Goal: Information Seeking & Learning: Learn about a topic

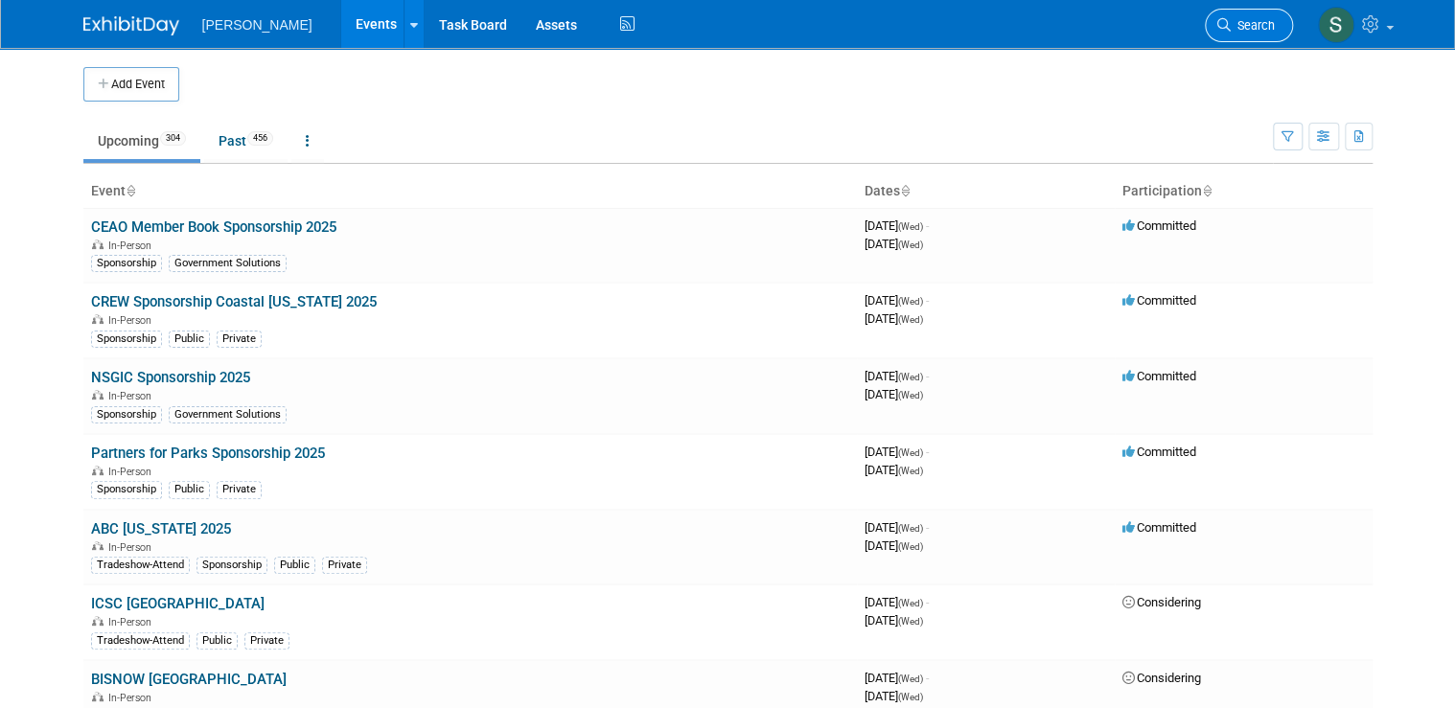
click at [1254, 31] on span "Search" at bounding box center [1253, 25] width 44 height 14
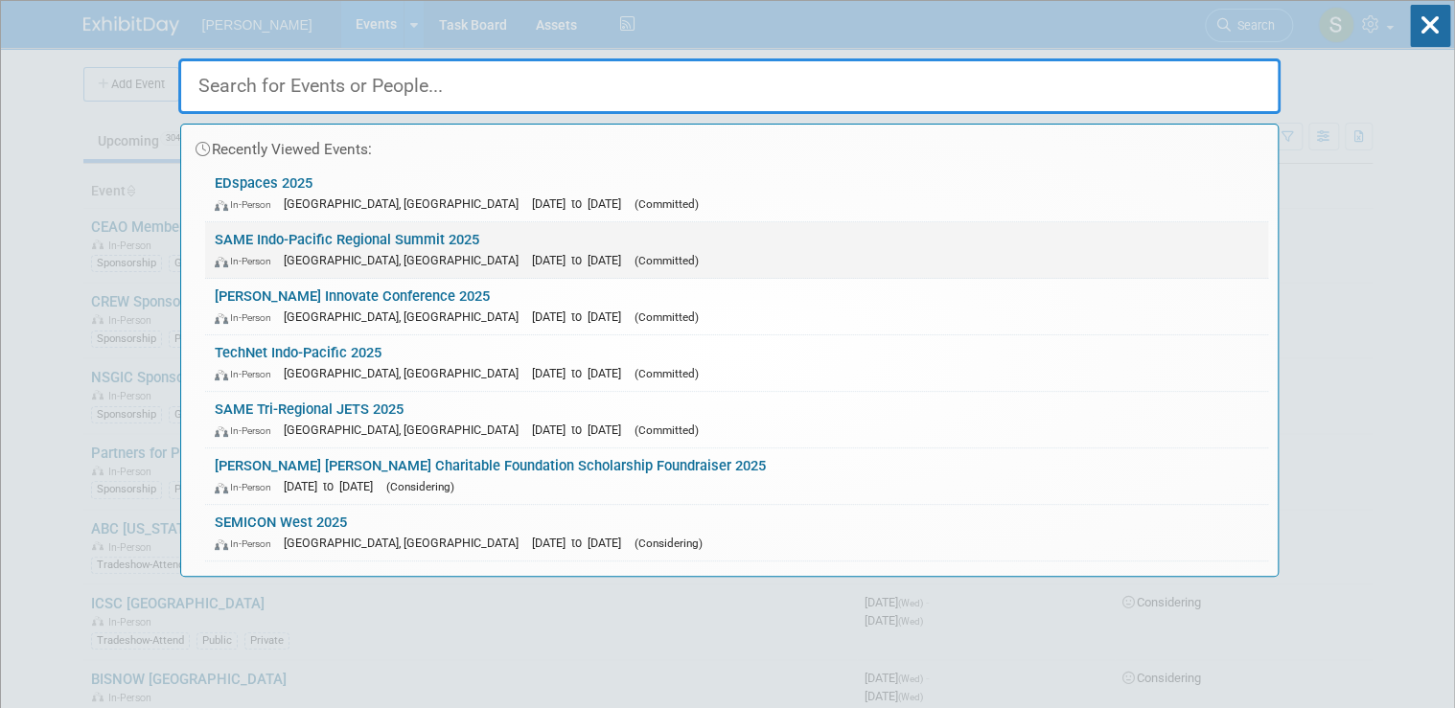
click at [453, 241] on link "SAME Indo-Pacific Regional Summit 2025 In-Person Honolulu, HI Sep 8, 2025 to Se…" at bounding box center [736, 250] width 1063 height 56
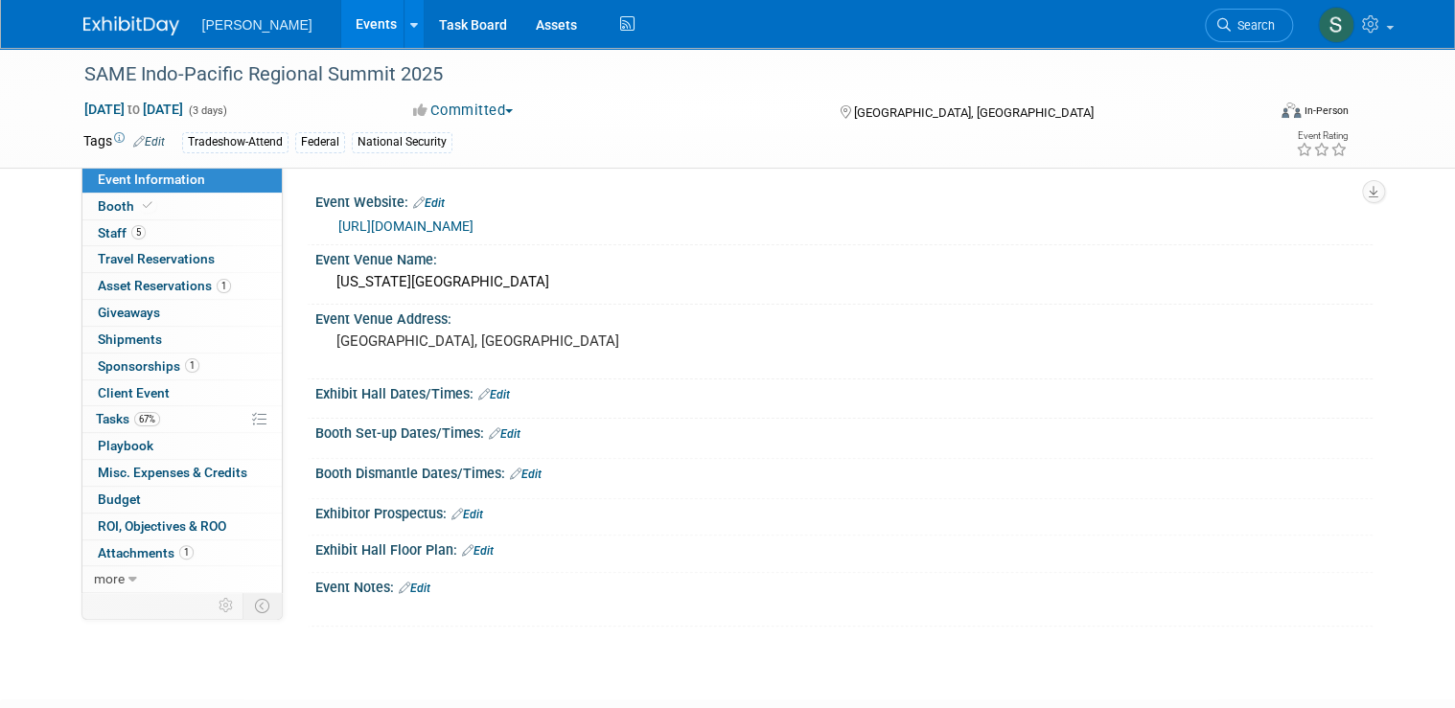
click at [1269, 30] on span "Search" at bounding box center [1253, 25] width 44 height 14
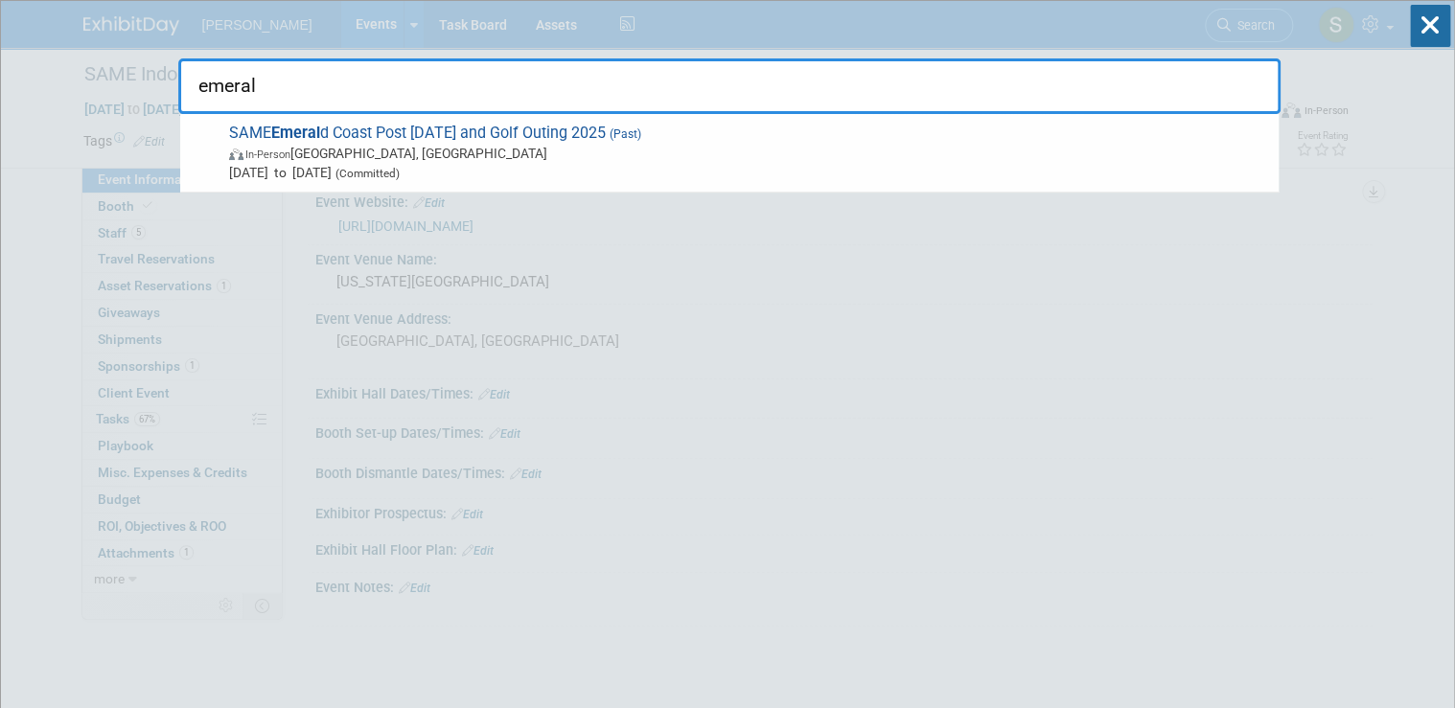
drag, startPoint x: 280, startPoint y: 90, endPoint x: -6, endPoint y: 81, distance: 285.8
click at [0, 81] on html "[PERSON_NAME] Events Add Event Bulk Upload Events Shareable Event Boards Recent…" at bounding box center [727, 354] width 1455 height 708
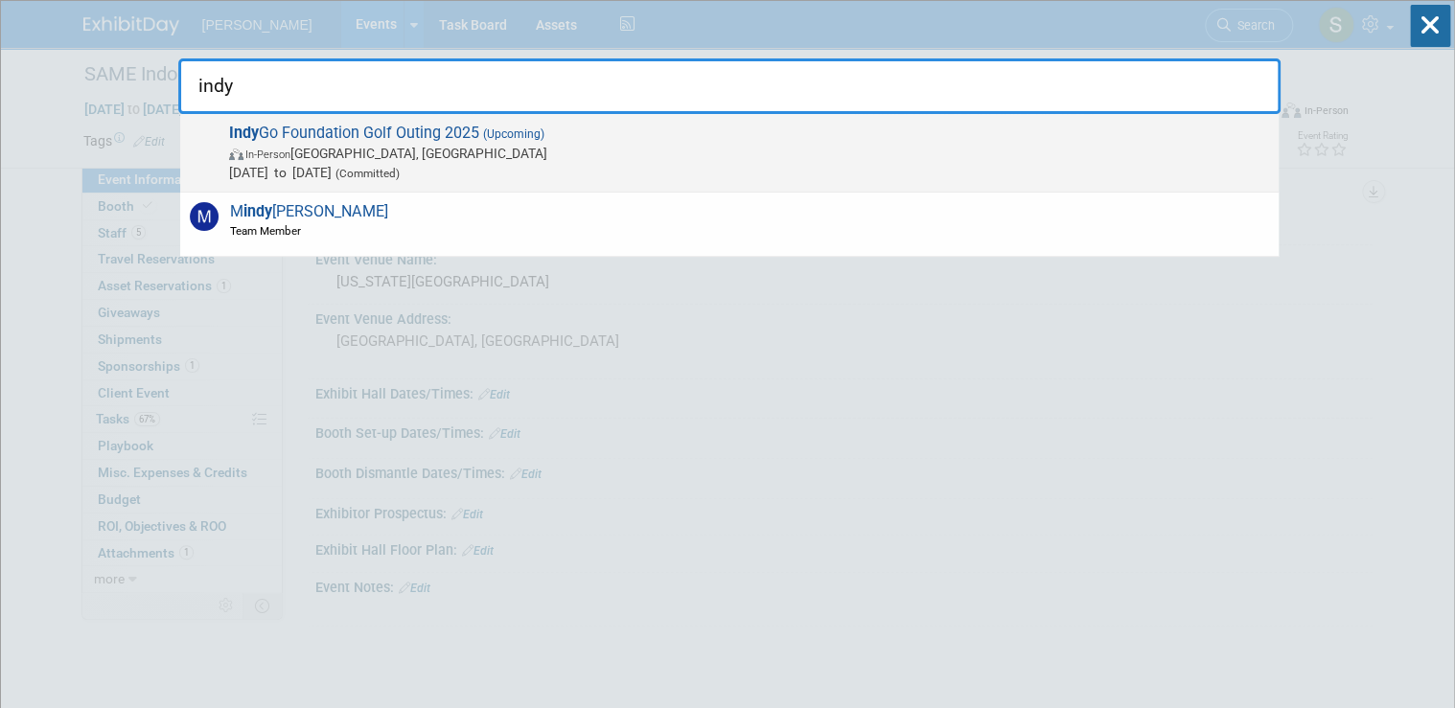
type input "indy"
click at [391, 124] on span "Indy Go Foundation Golf Outing 2025 (Upcoming) In-Person [GEOGRAPHIC_DATA], IN …" at bounding box center [746, 153] width 1046 height 58
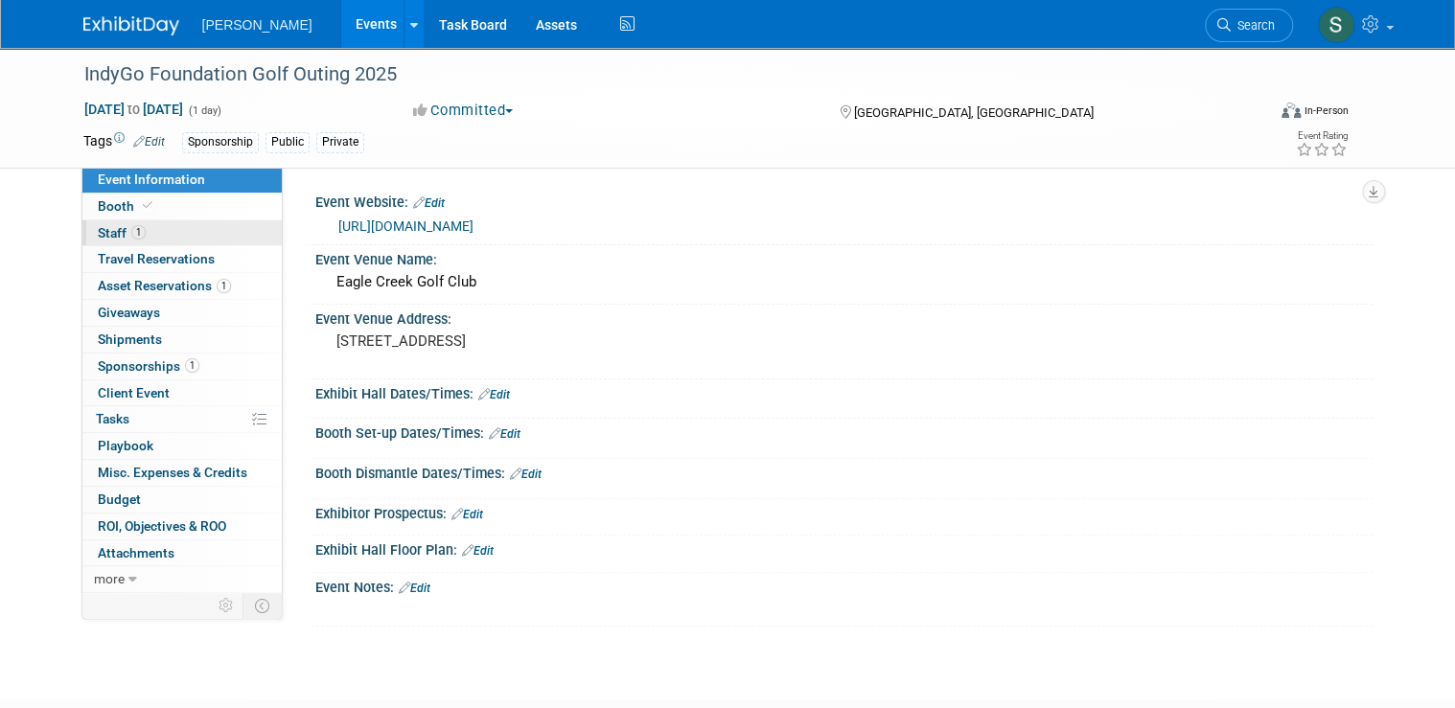
click at [161, 230] on link "1 Staff 1" at bounding box center [181, 234] width 199 height 26
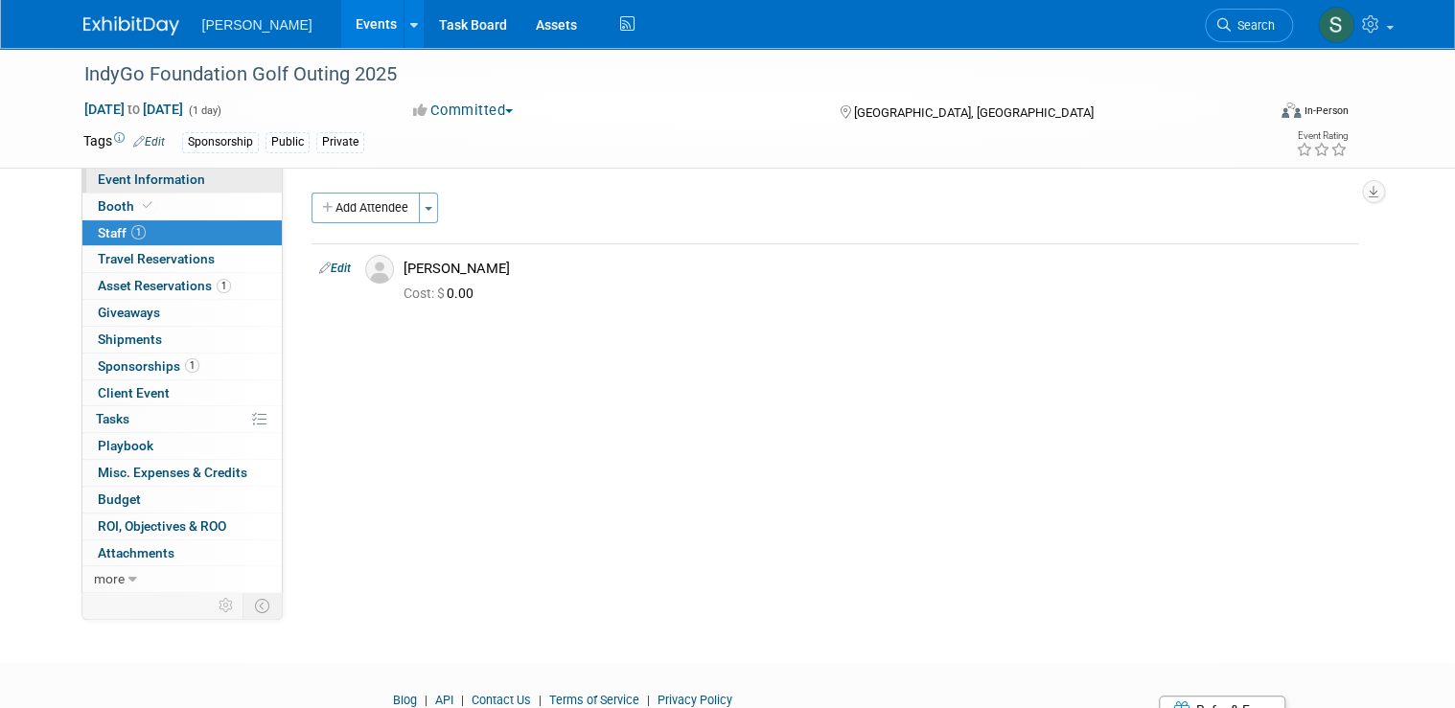
click at [182, 176] on span "Event Information" at bounding box center [151, 179] width 107 height 15
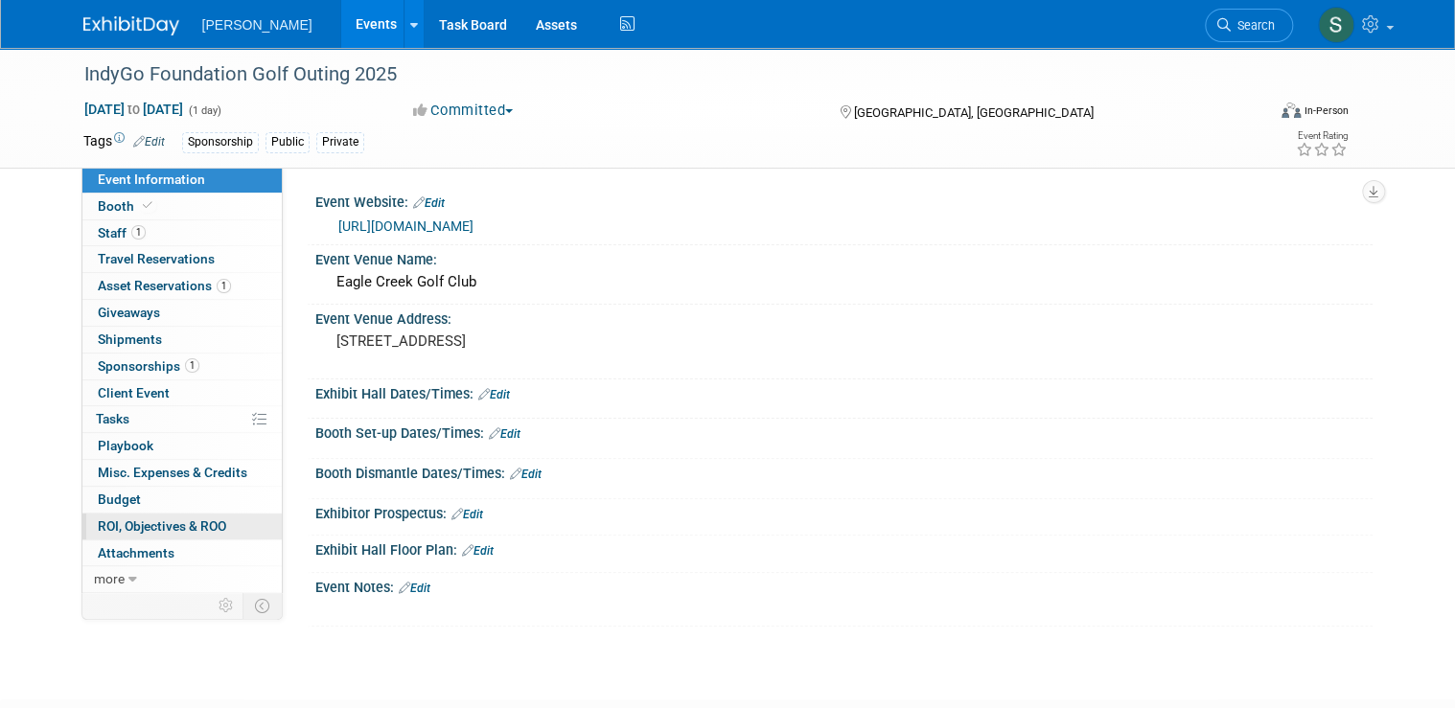
click at [134, 529] on span "ROI, Objectives & ROO 0" at bounding box center [162, 526] width 128 height 15
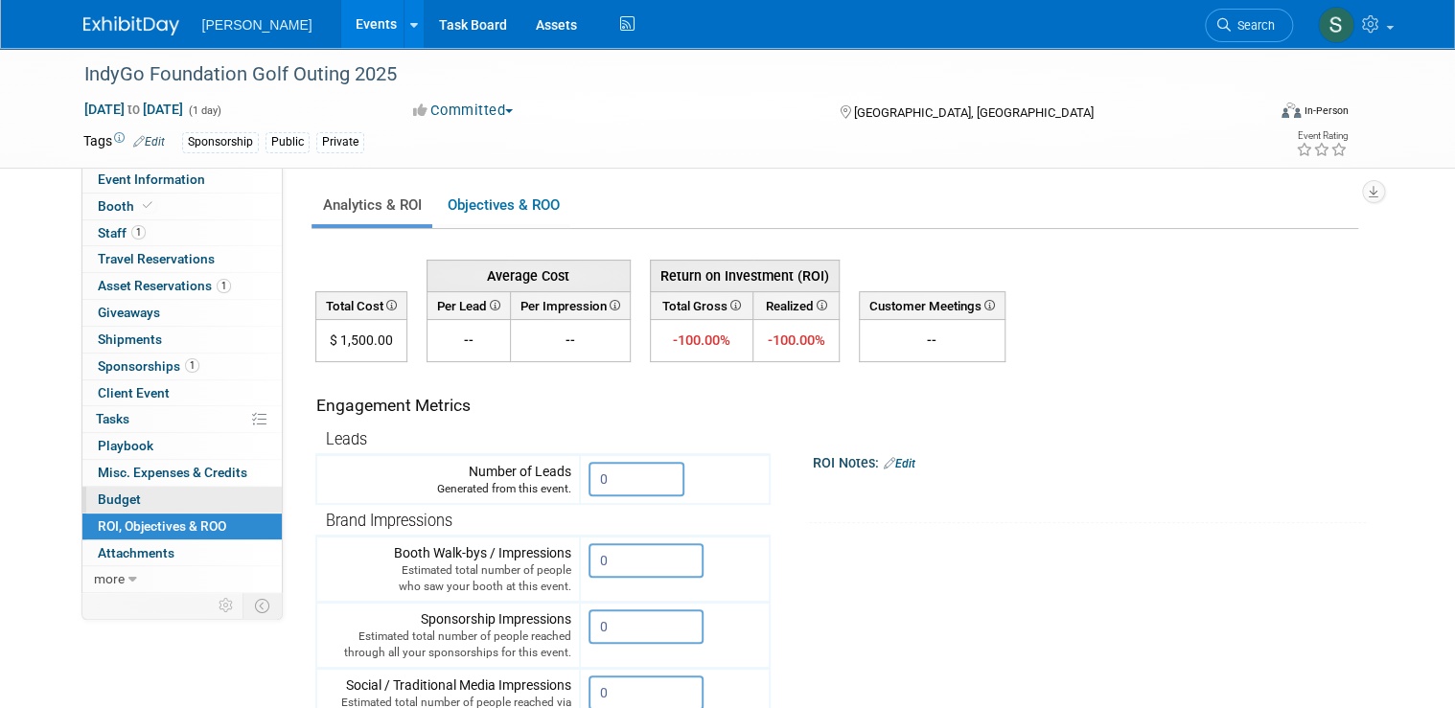
scroll to position [77, 0]
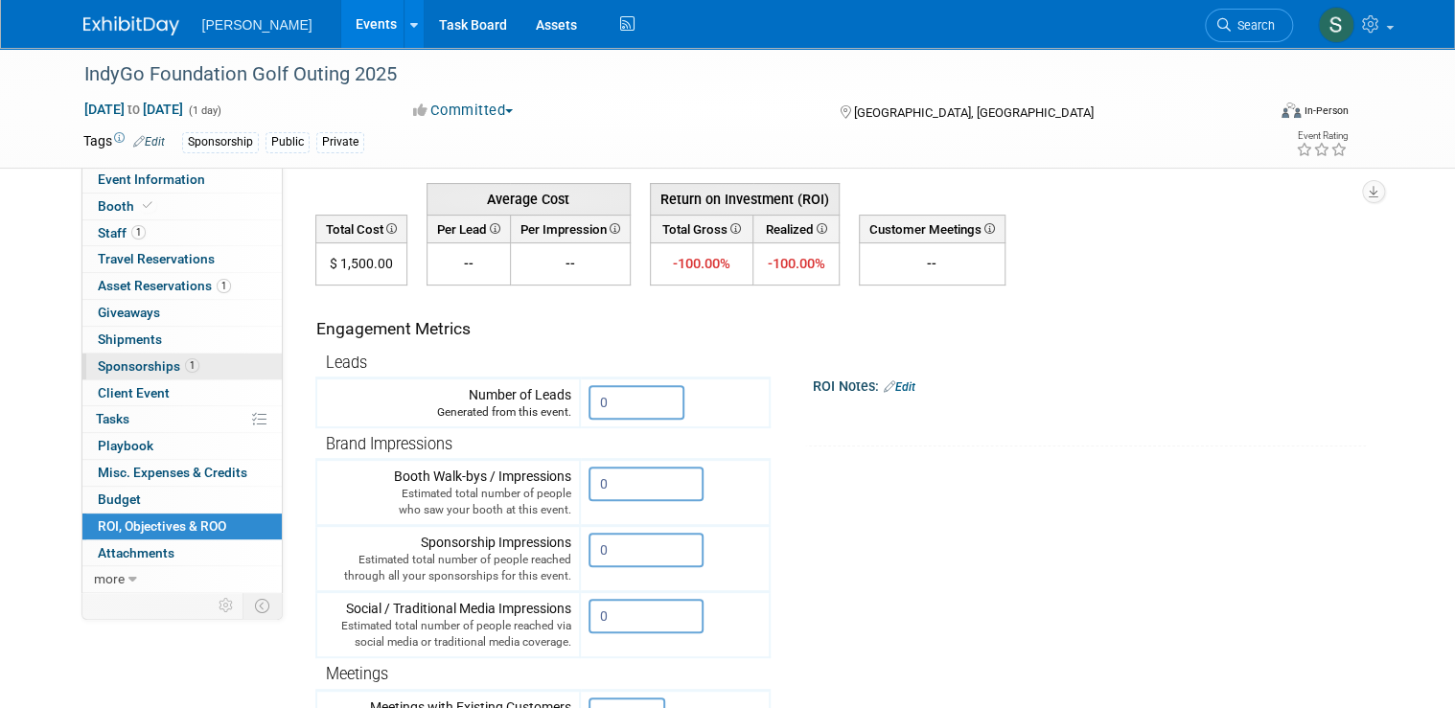
click at [185, 363] on span "1" at bounding box center [192, 366] width 14 height 14
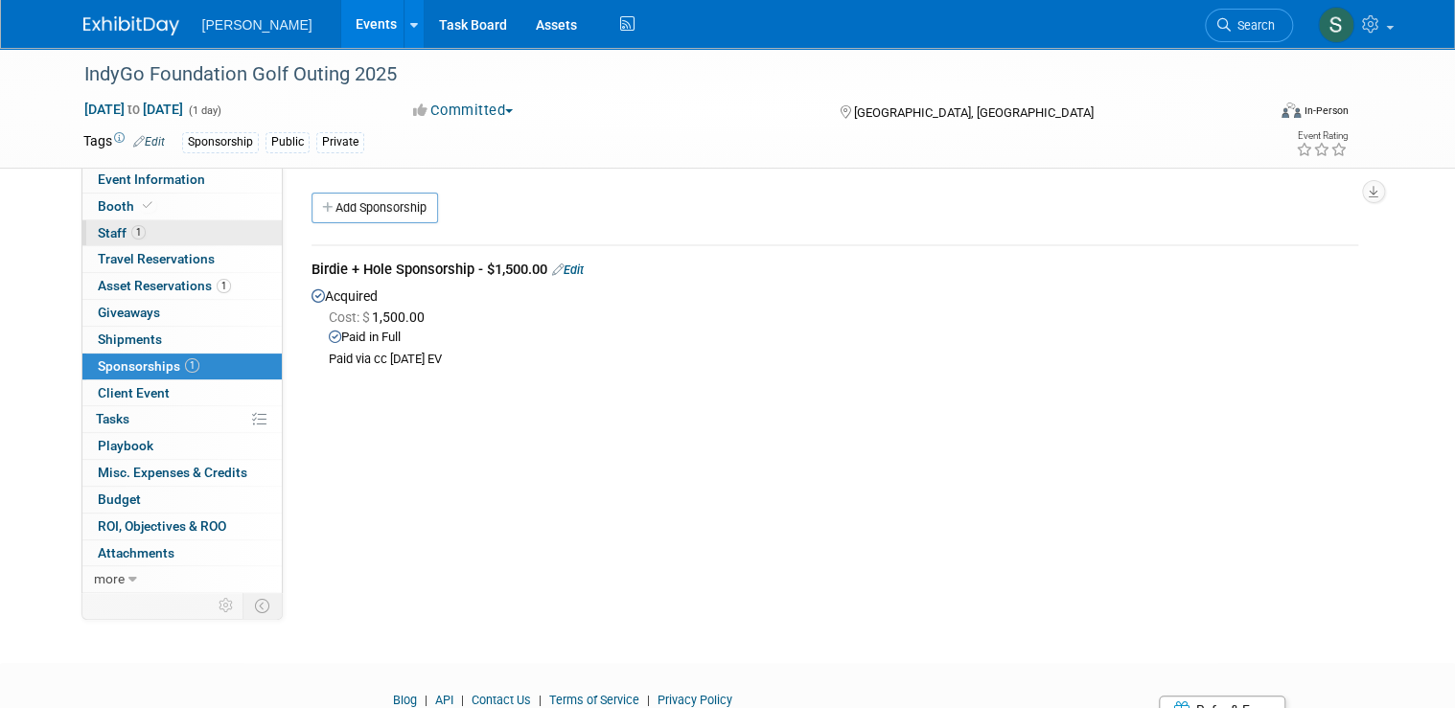
click at [186, 225] on link "1 Staff 1" at bounding box center [181, 234] width 199 height 26
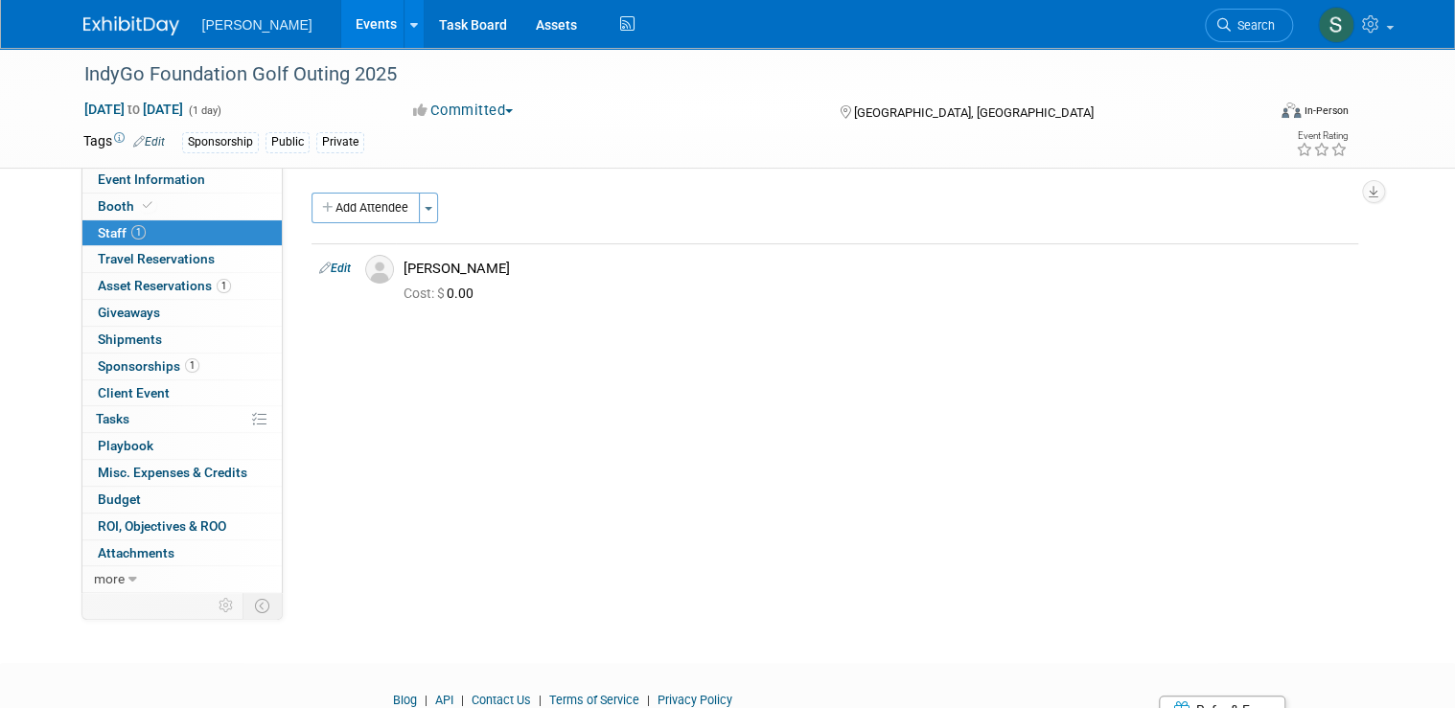
click at [917, 522] on div "Event Website: Edit https://www.indygo.net/foundation/iptf-golf-outing/ Event V…" at bounding box center [828, 379] width 1090 height 424
